Goal: Task Accomplishment & Management: Manage account settings

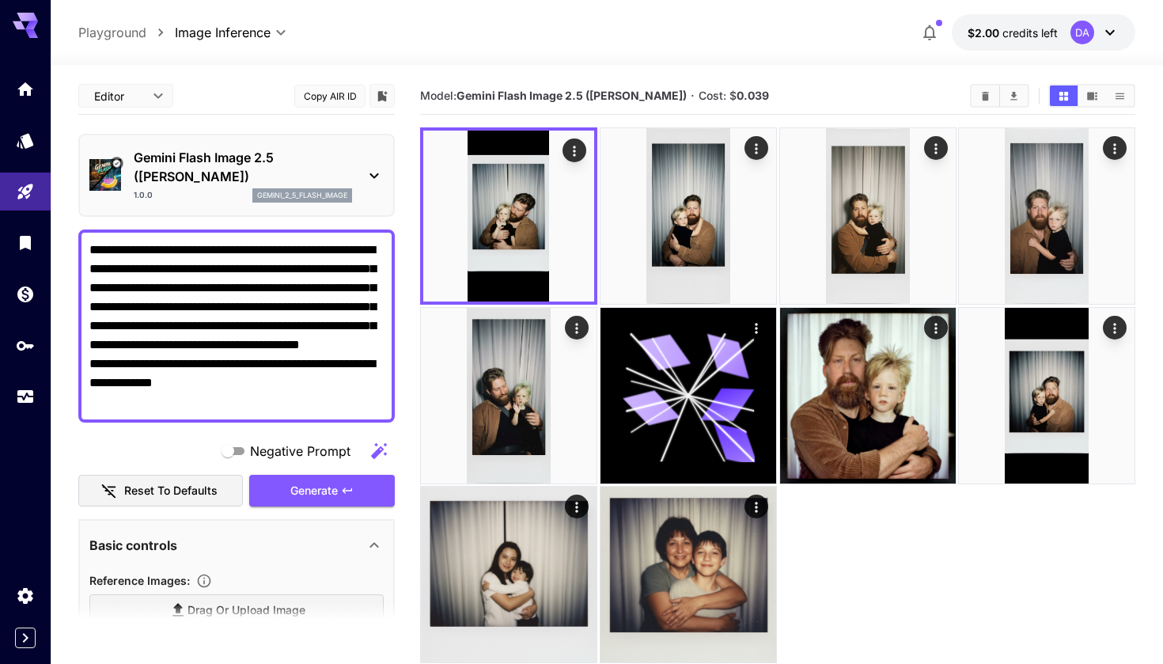
click at [240, 92] on div "Editor **** ​ Copy AIR ID" at bounding box center [236, 96] width 317 height 37
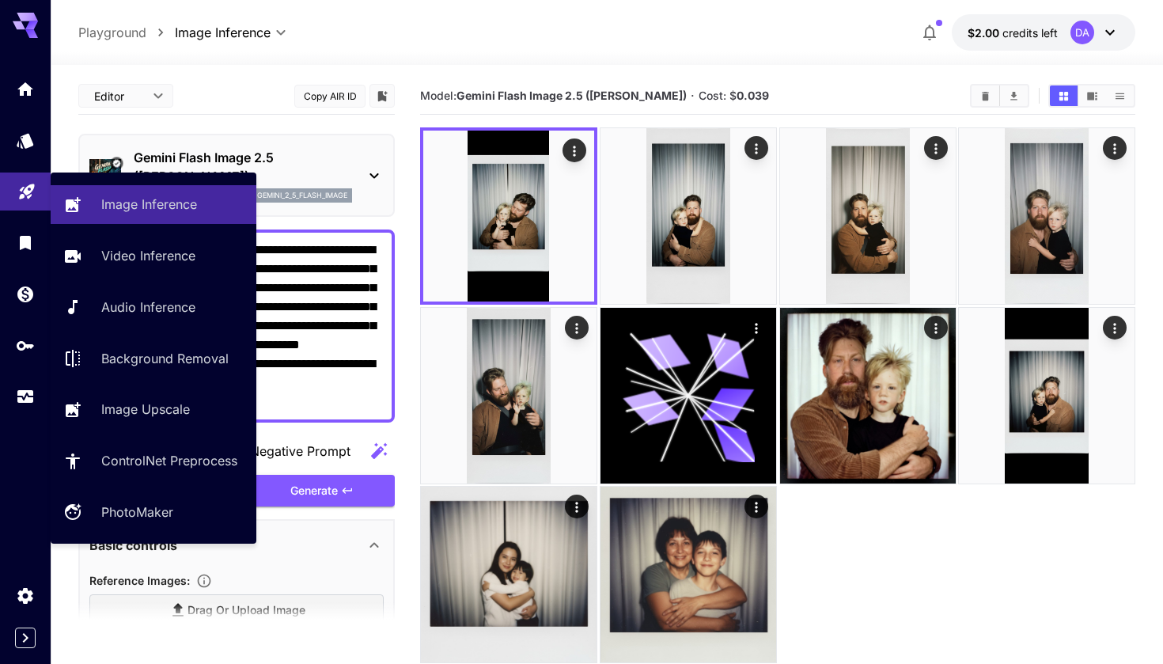
click at [29, 200] on link at bounding box center [25, 192] width 51 height 39
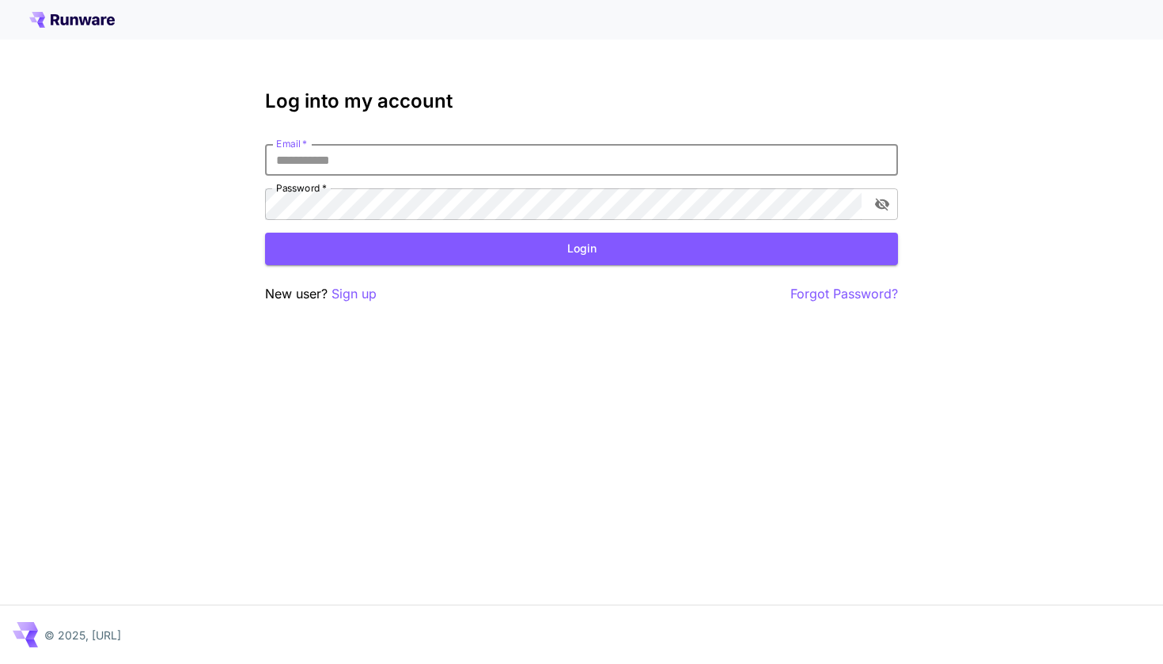
type input "**********"
click at [582, 248] on button "Login" at bounding box center [581, 249] width 633 height 32
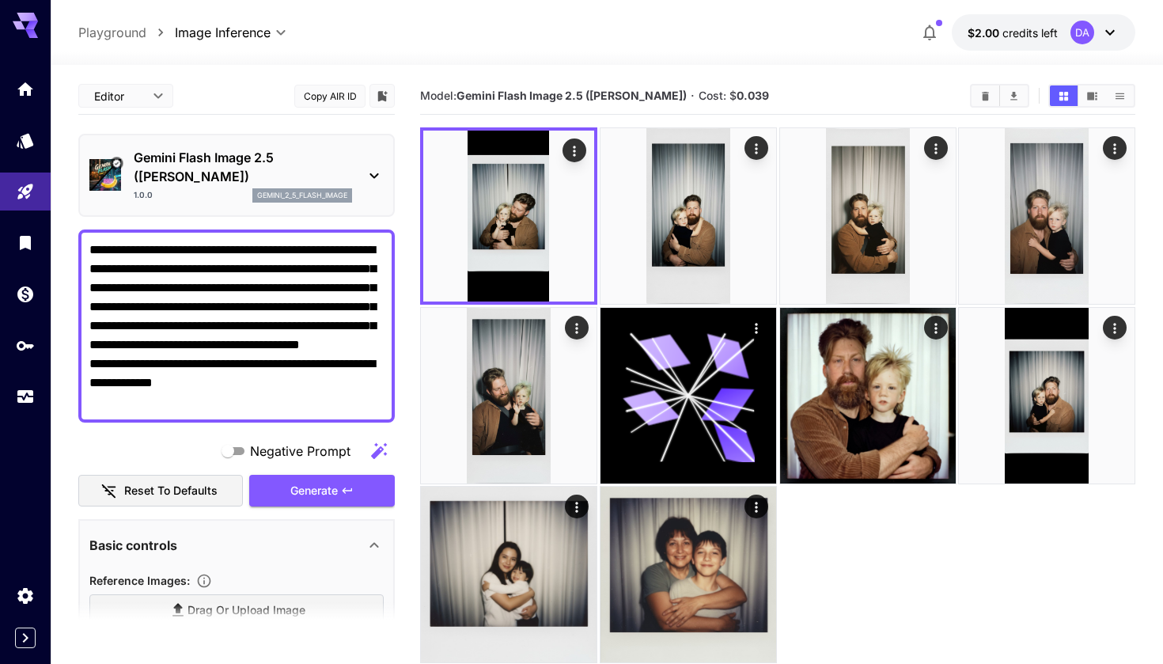
click at [488, 60] on div at bounding box center [607, 55] width 1113 height 19
click at [139, 97] on body "**********" at bounding box center [581, 394] width 1163 height 789
click at [214, 93] on div at bounding box center [581, 332] width 1163 height 664
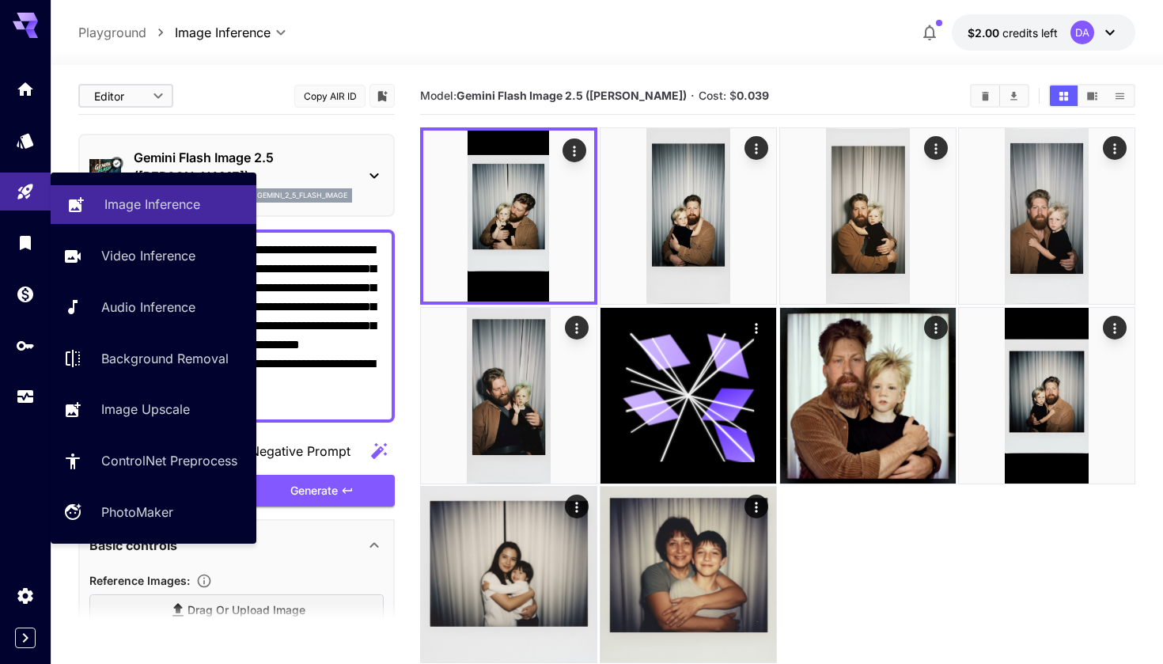
click at [199, 215] on link "Image Inference" at bounding box center [154, 204] width 206 height 39
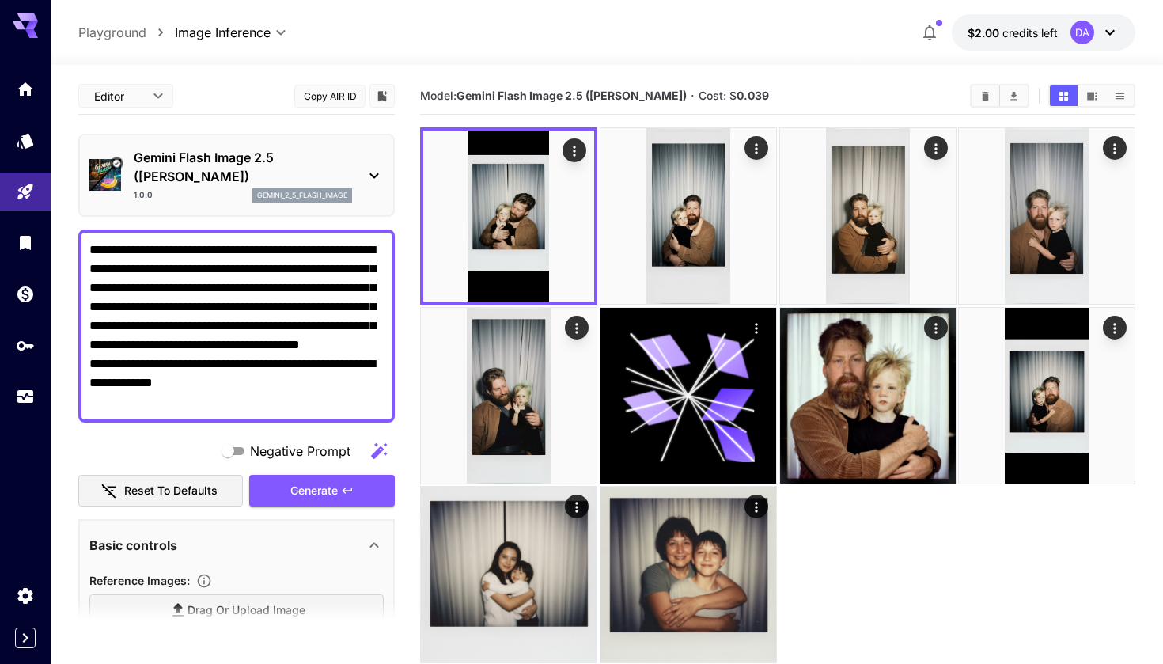
click at [323, 153] on p "Gemini Flash Image 2.5 ([PERSON_NAME])" at bounding box center [243, 167] width 218 height 38
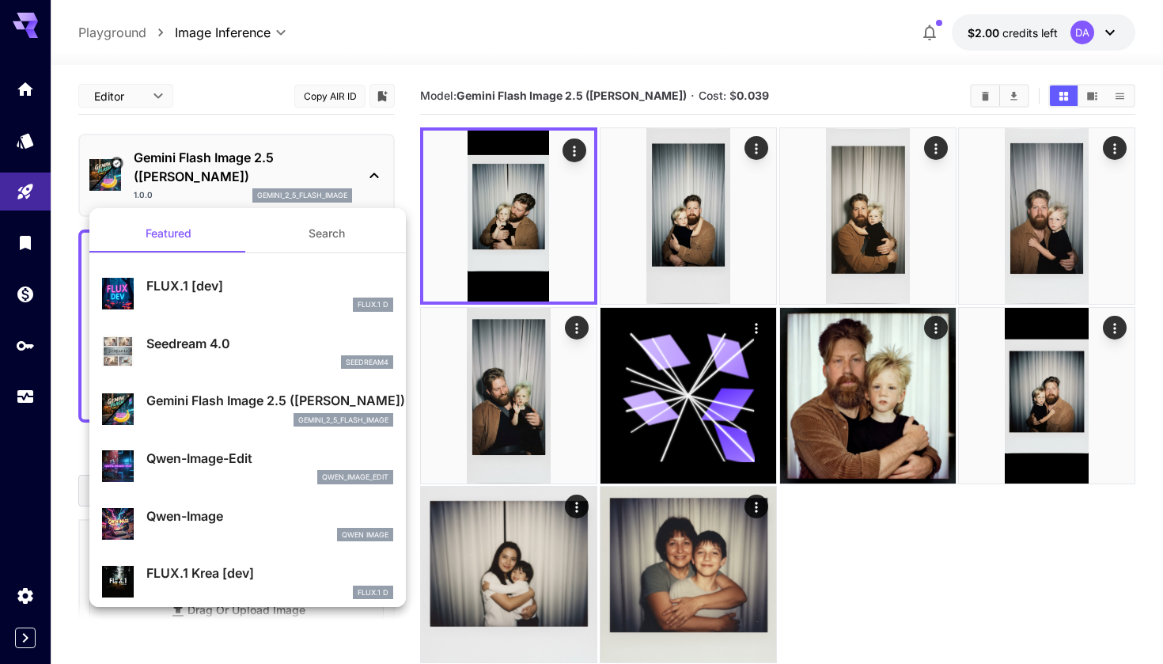
click at [313, 238] on button "Search" at bounding box center [327, 233] width 158 height 38
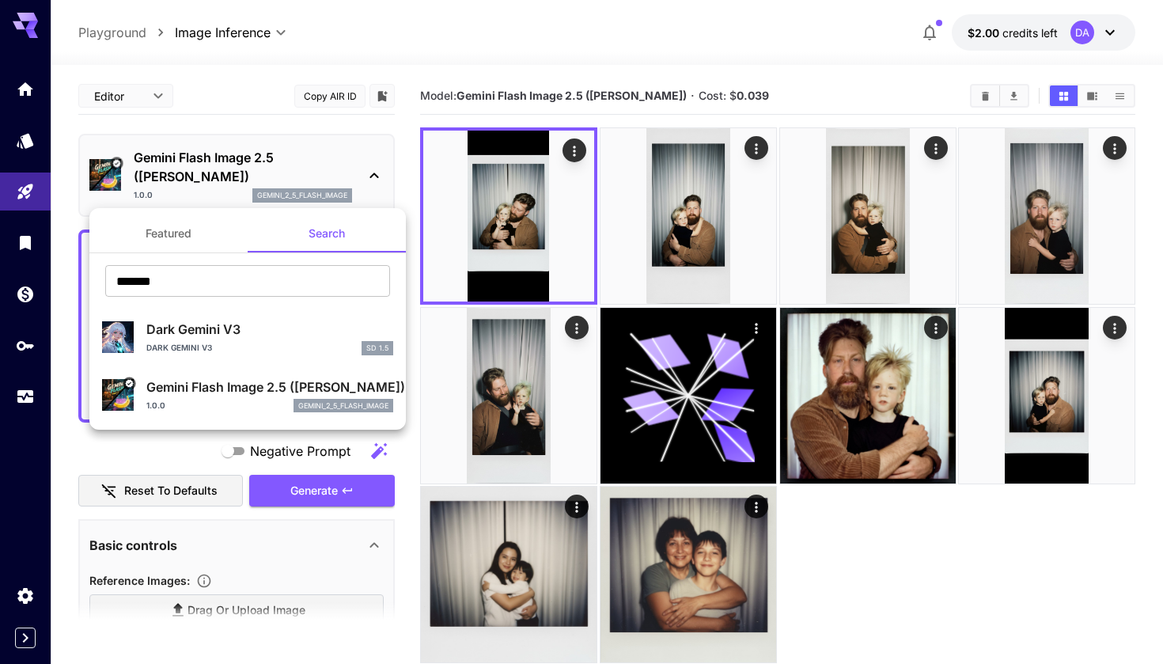
click at [225, 238] on button "Featured" at bounding box center [168, 233] width 158 height 38
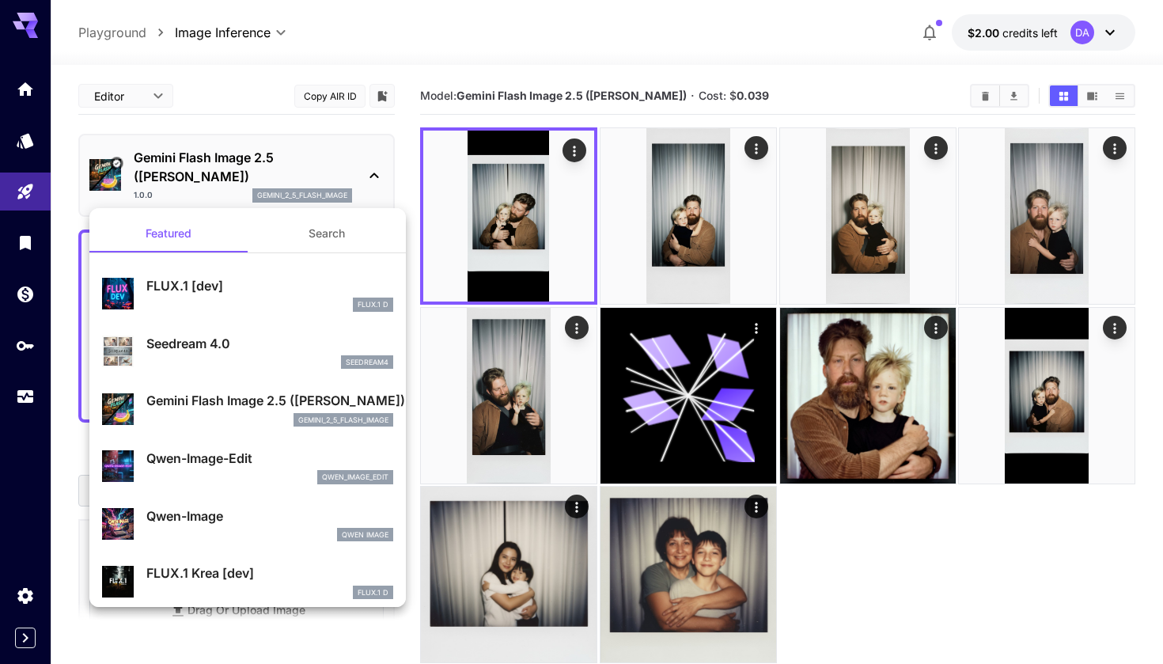
click at [21, 195] on div at bounding box center [581, 332] width 1163 height 664
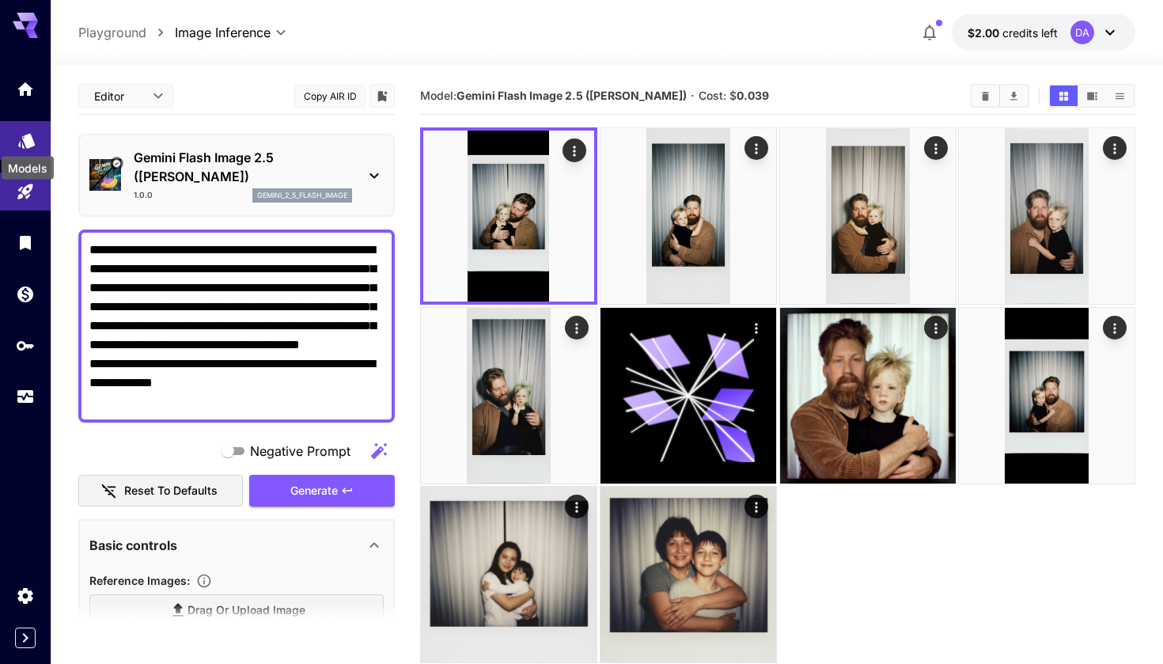
click at [17, 127] on icon "Models" at bounding box center [26, 136] width 19 height 19
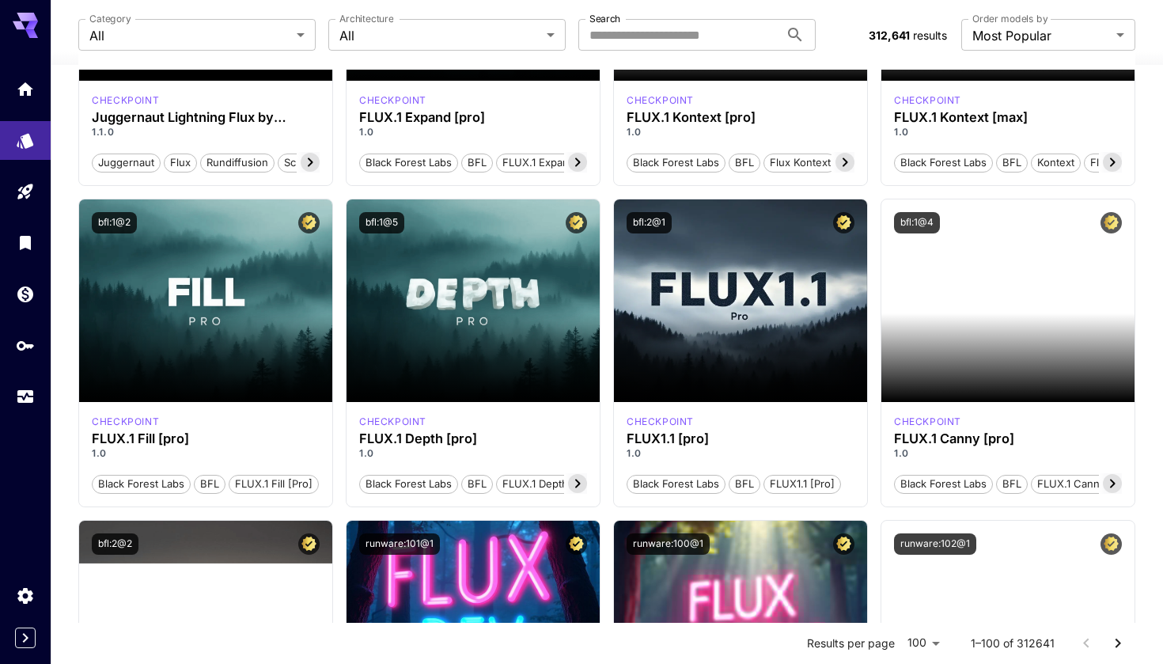
scroll to position [696, 0]
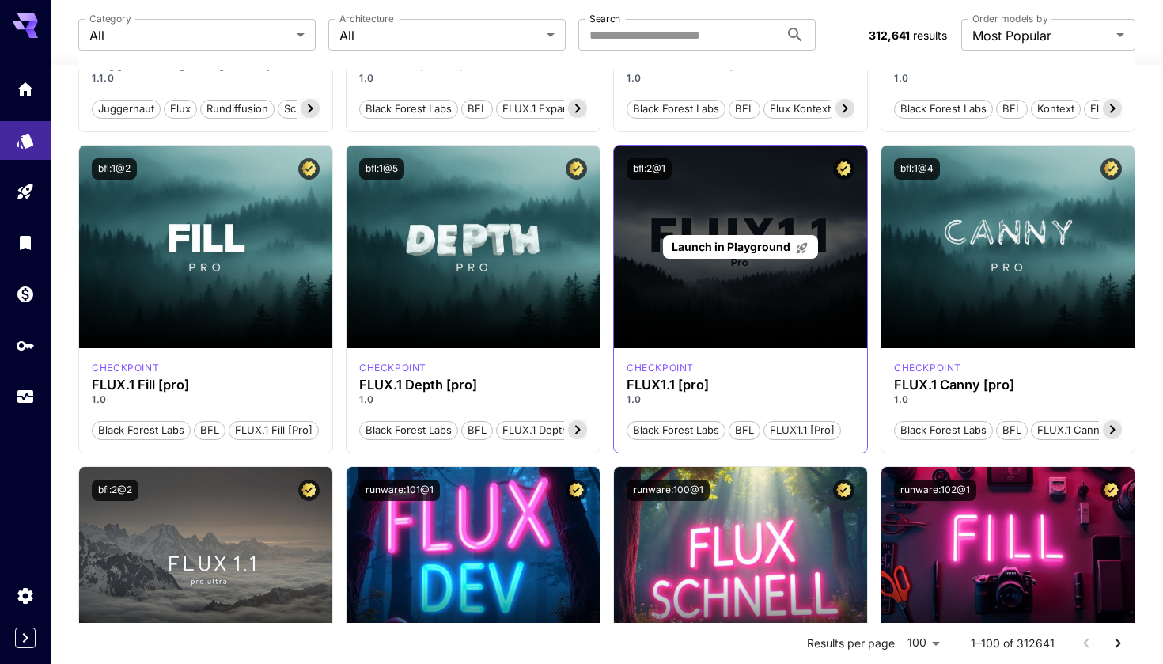
click at [689, 309] on div "Launch in Playground" at bounding box center [740, 247] width 253 height 203
click at [709, 248] on span "Launch in Playground" at bounding box center [731, 246] width 119 height 13
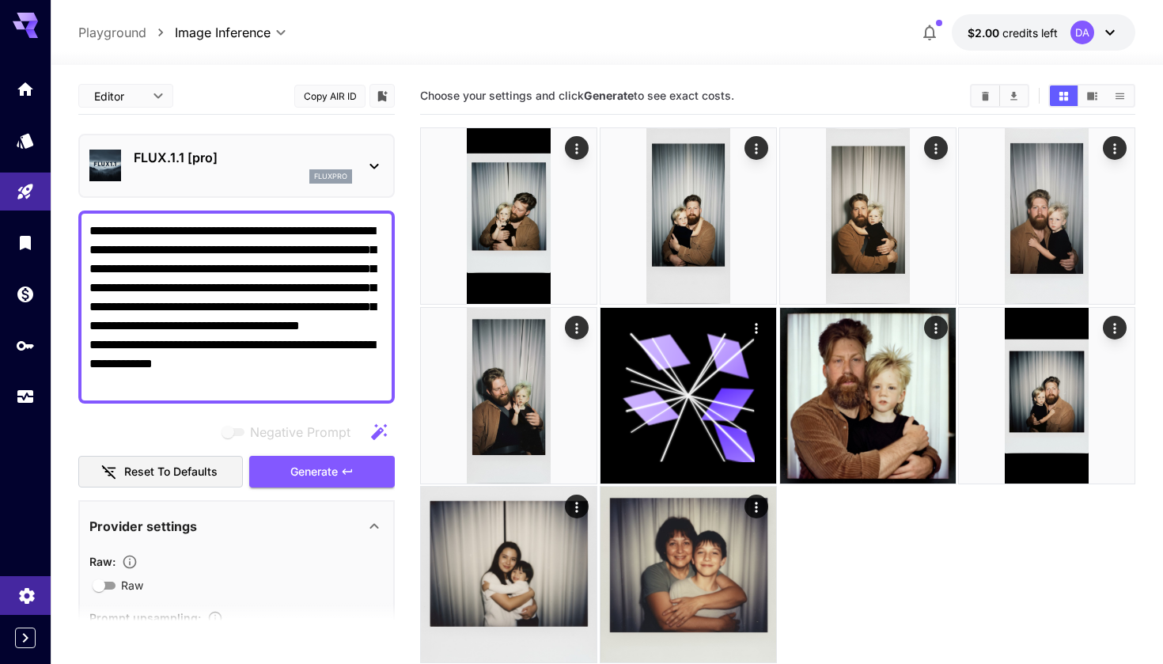
click at [28, 579] on link at bounding box center [25, 595] width 51 height 39
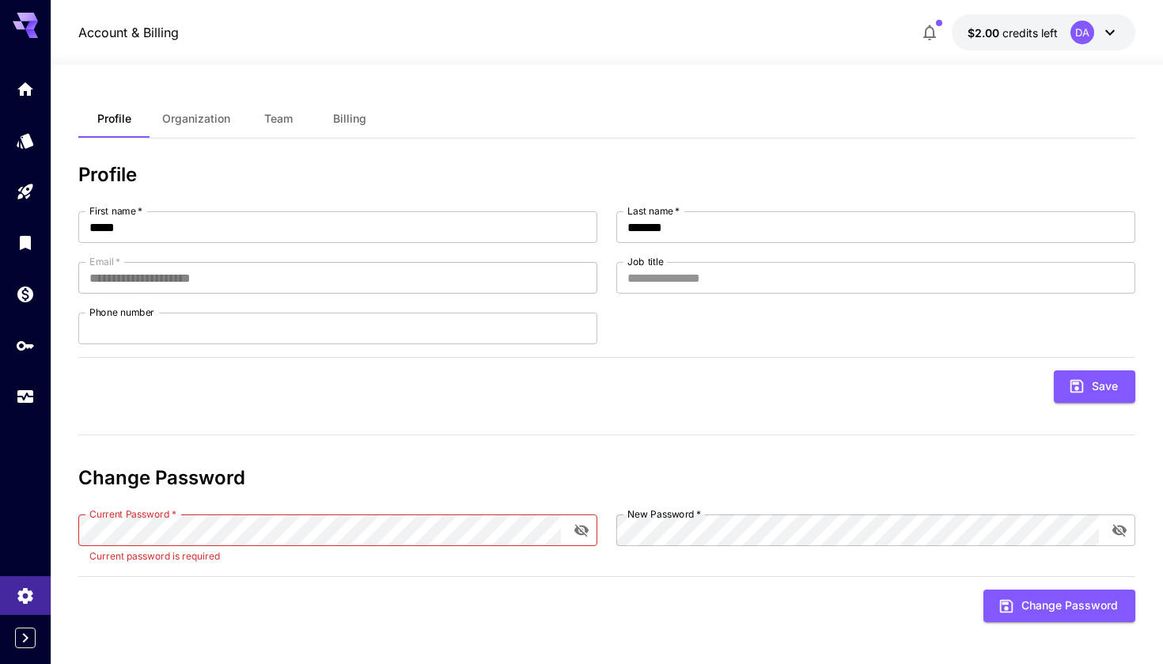
click at [336, 405] on div "**********" at bounding box center [606, 399] width 1057 height 471
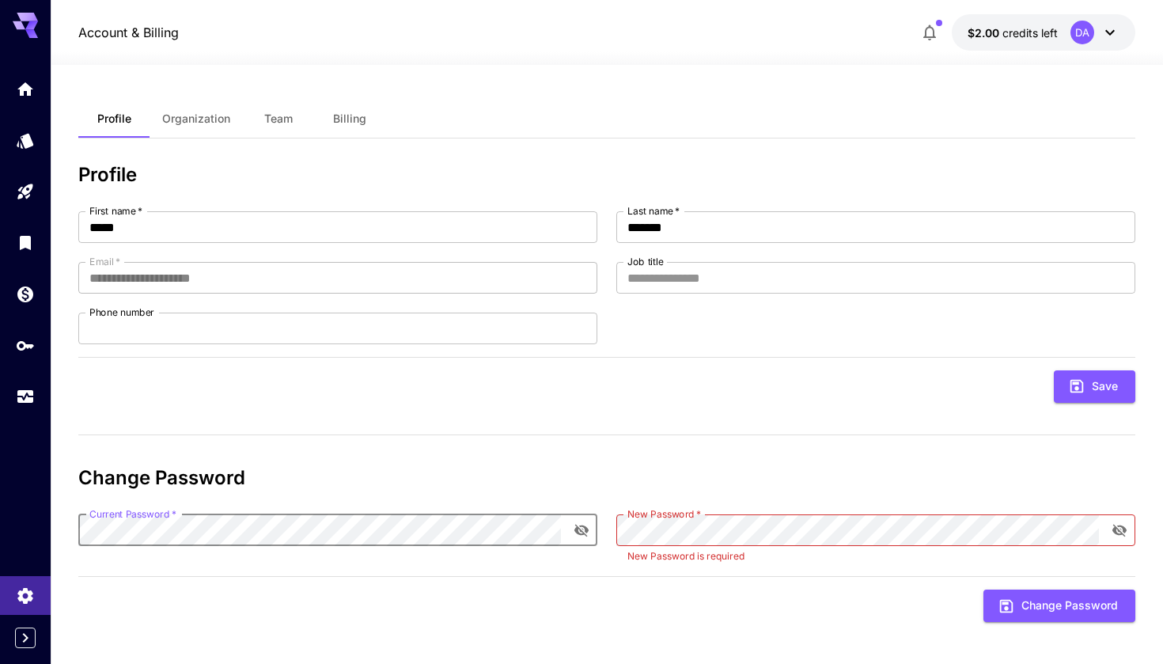
click at [586, 535] on icon "toggle password visibility" at bounding box center [582, 530] width 16 height 16
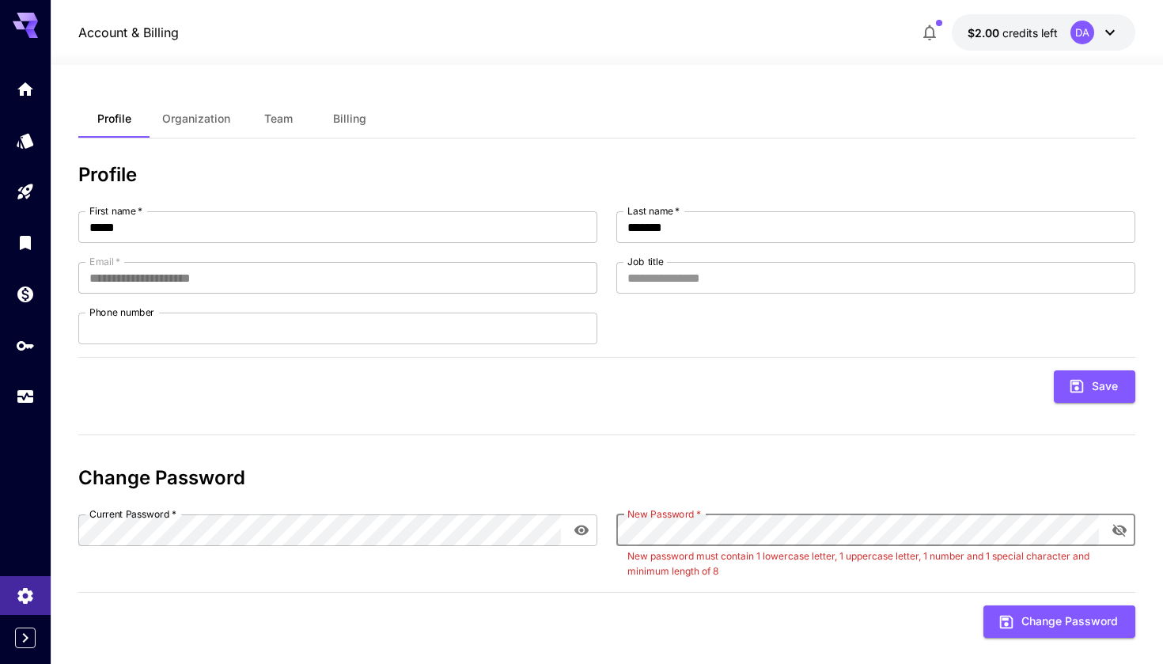
click at [682, 474] on h3 "Change Password" at bounding box center [606, 478] width 1057 height 22
click at [330, 548] on div "Current Password   * Current Password   *" at bounding box center [337, 547] width 519 height 66
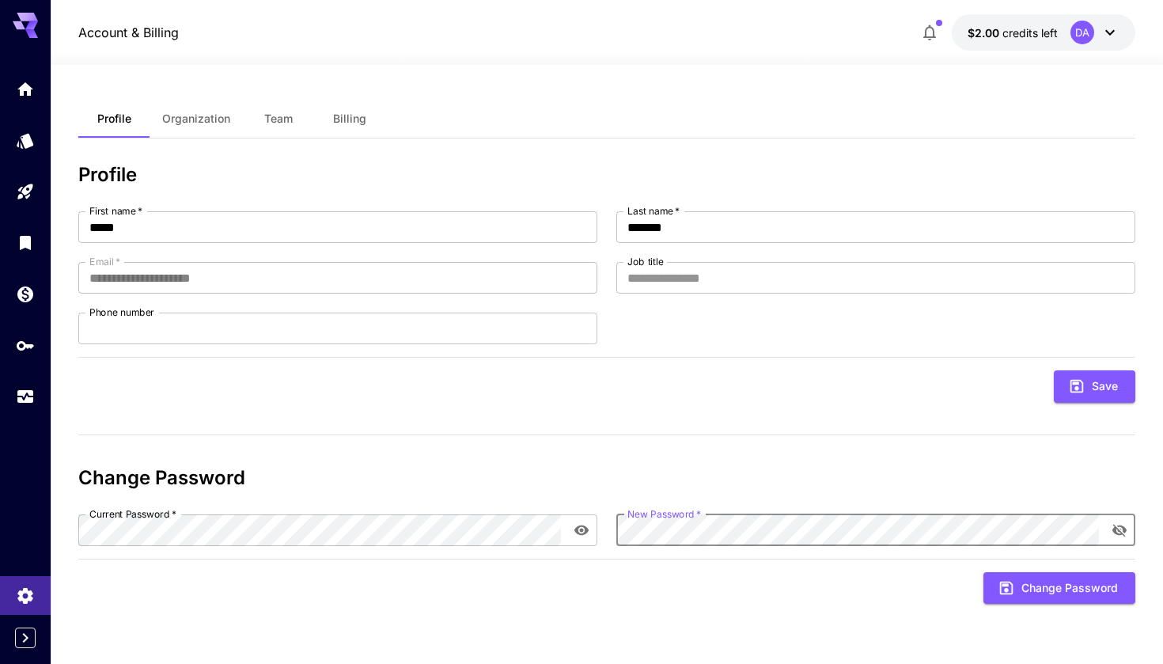
click at [742, 478] on h3 "Change Password" at bounding box center [606, 478] width 1057 height 22
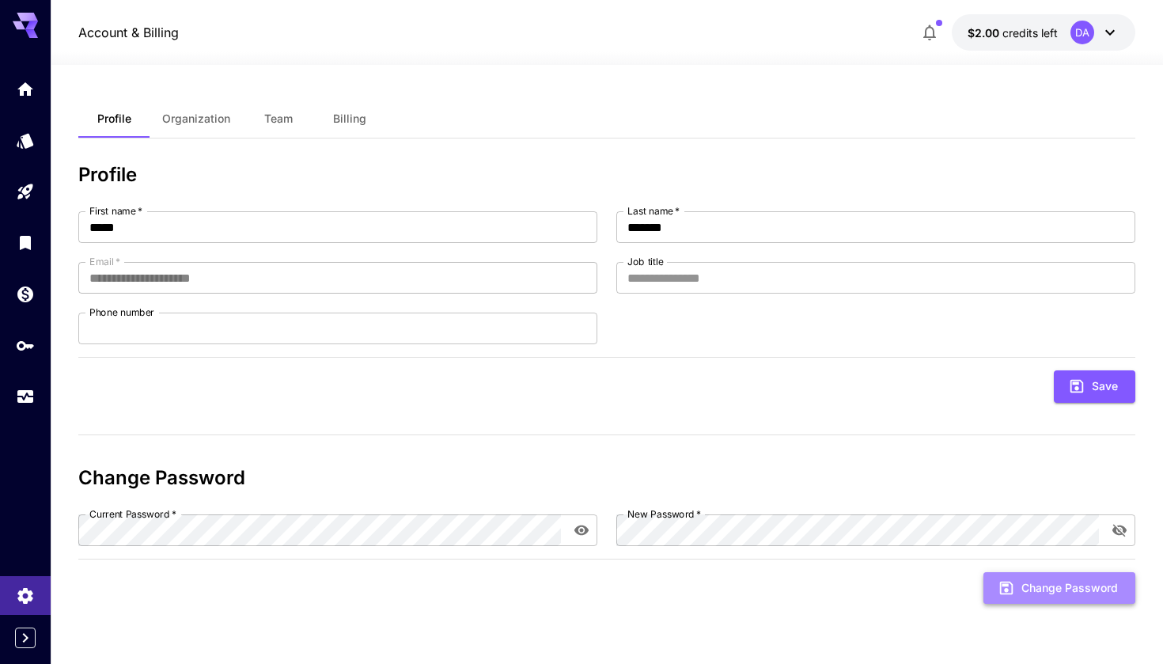
click at [1015, 591] on icon "submit" at bounding box center [1006, 587] width 17 height 17
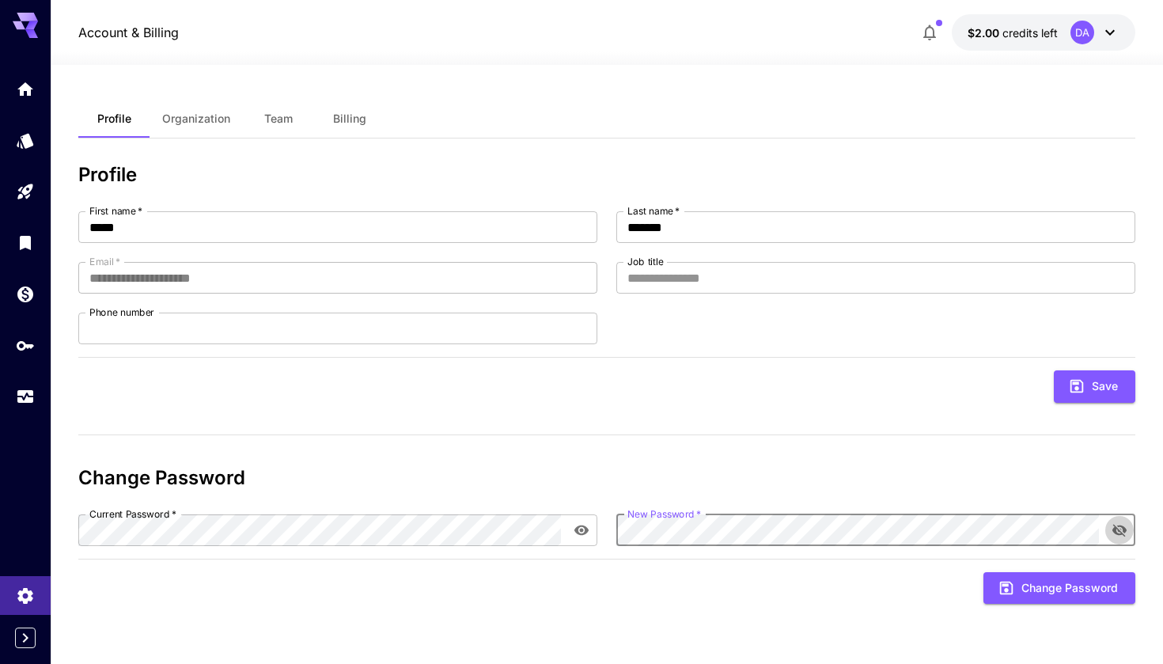
click at [1117, 532] on icon "toggle password visibility" at bounding box center [1120, 530] width 16 height 16
click at [1069, 586] on button "Change Password" at bounding box center [1060, 588] width 152 height 32
